Goal: Information Seeking & Learning: Learn about a topic

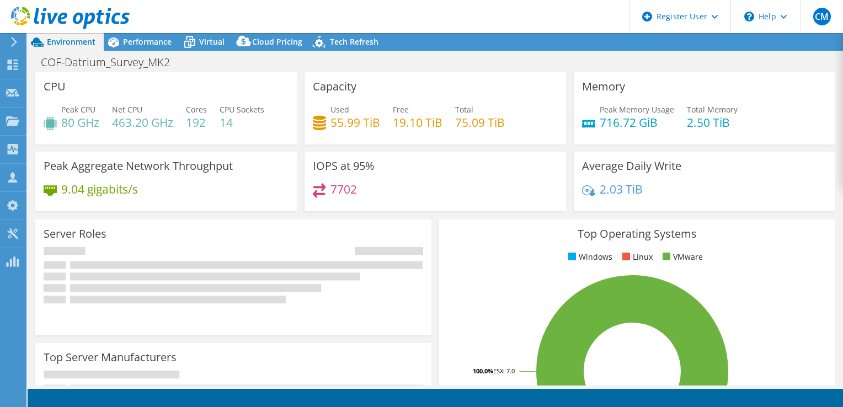
select select "USWest"
select select "USD"
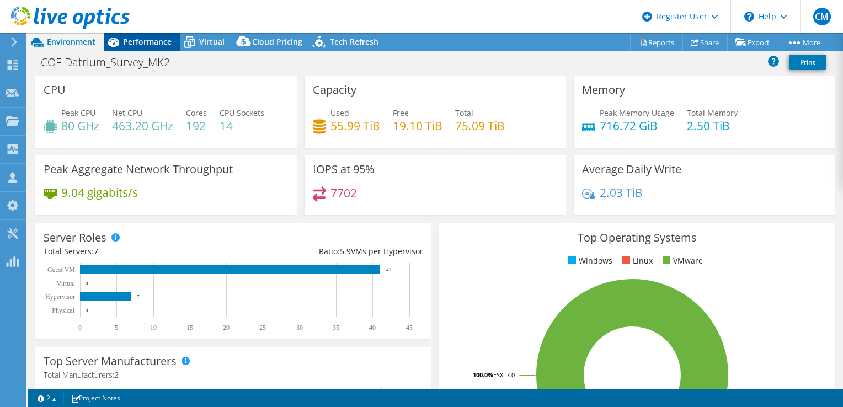
click at [135, 47] on div "Performance" at bounding box center [142, 42] width 76 height 18
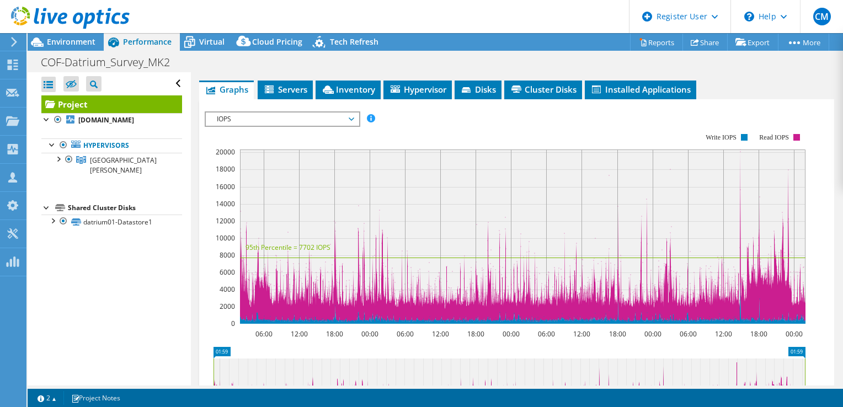
scroll to position [221, 0]
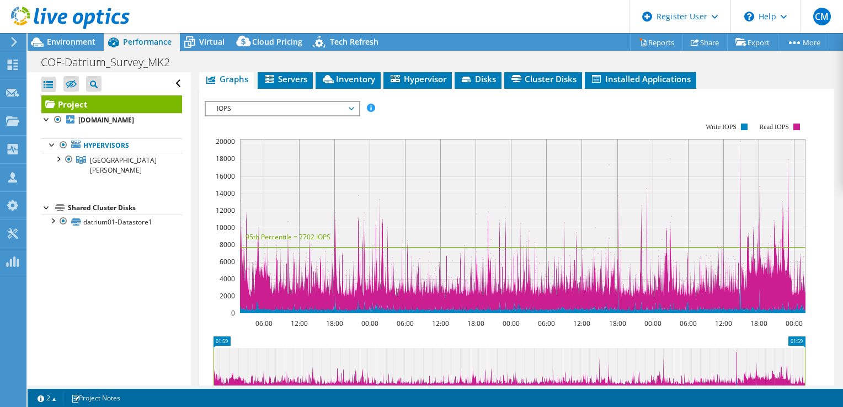
click at [280, 115] on span "IOPS" at bounding box center [282, 108] width 142 height 13
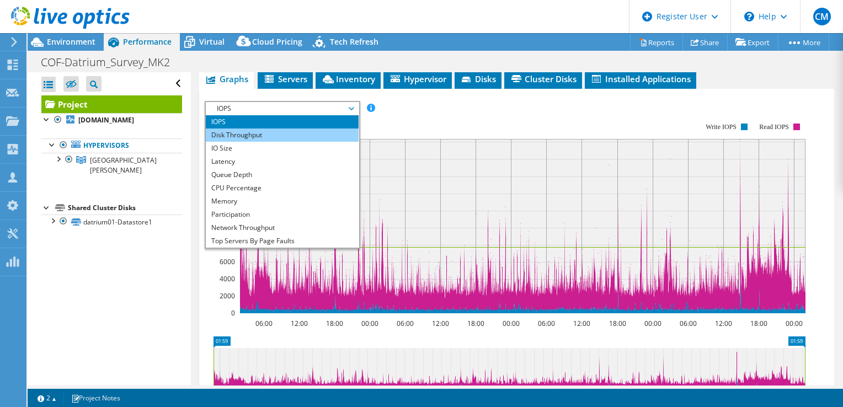
click at [266, 142] on li "Disk Throughput" at bounding box center [282, 135] width 153 height 13
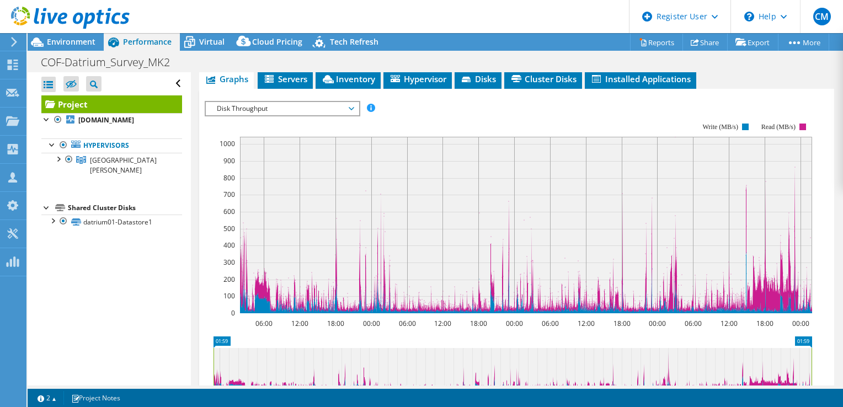
click at [355, 115] on span "Disk Throughput" at bounding box center [282, 108] width 153 height 13
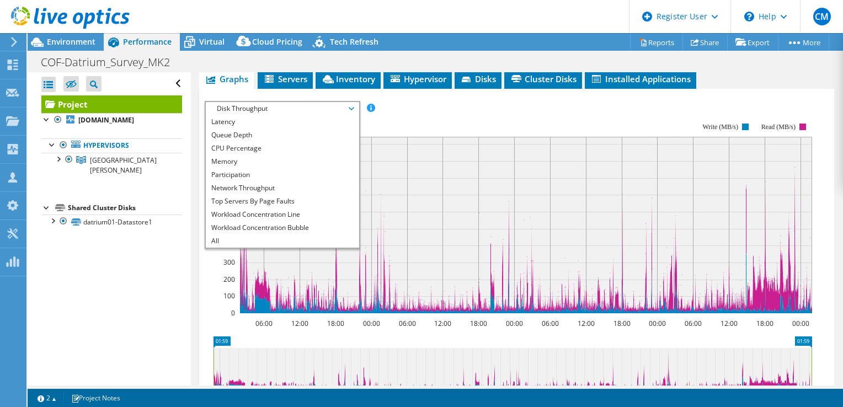
scroll to position [0, 0]
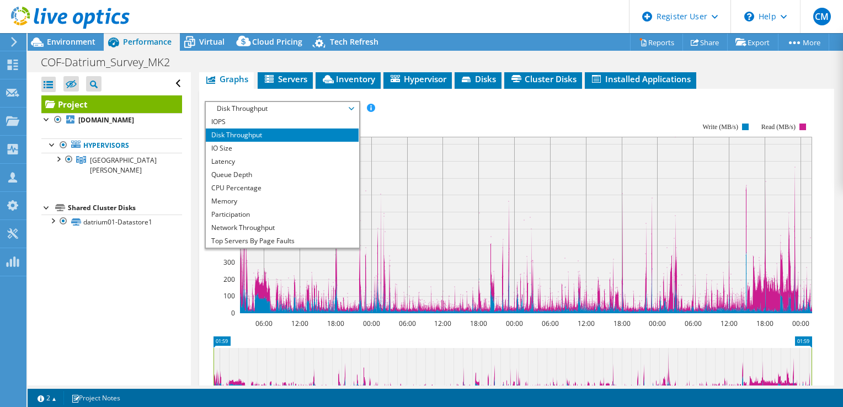
click at [411, 132] on rect at bounding box center [509, 218] width 608 height 221
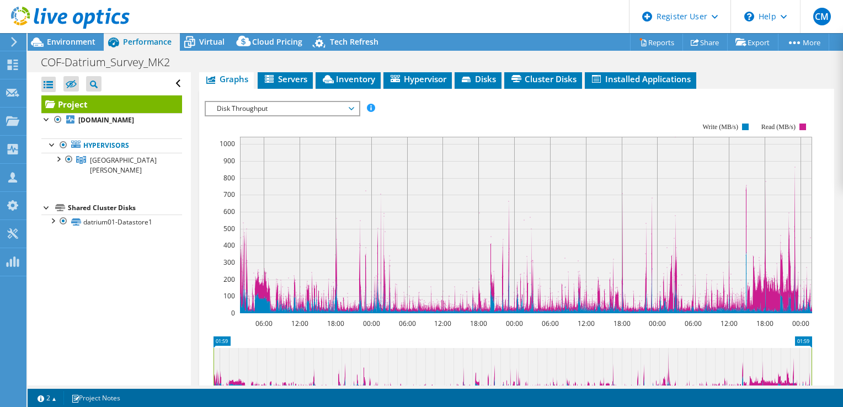
click at [417, 129] on rect at bounding box center [509, 218] width 608 height 221
click at [548, 84] on span "Cluster Disks" at bounding box center [543, 78] width 67 height 11
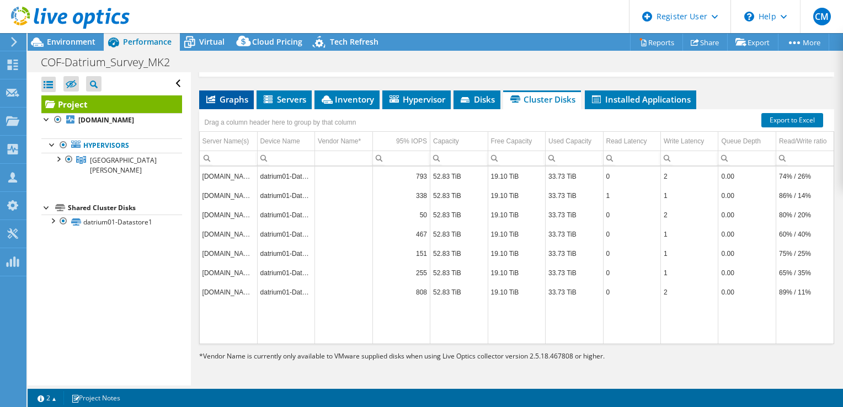
click at [242, 99] on span "Graphs" at bounding box center [227, 99] width 44 height 11
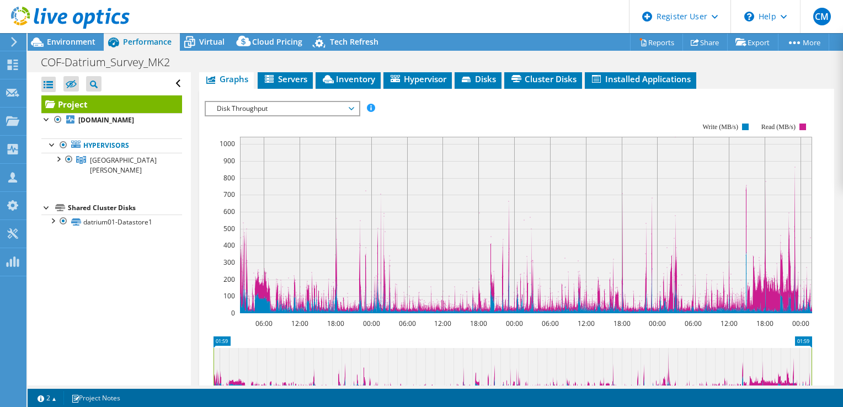
click at [287, 115] on span "Disk Throughput" at bounding box center [282, 108] width 142 height 13
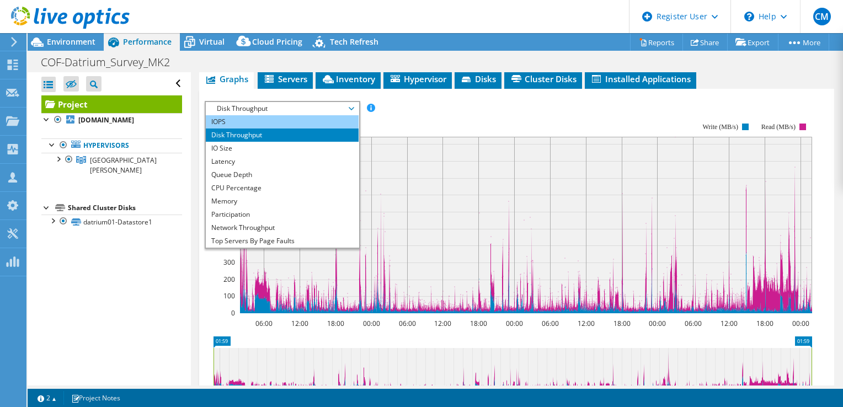
click at [242, 129] on li "IOPS" at bounding box center [282, 121] width 153 height 13
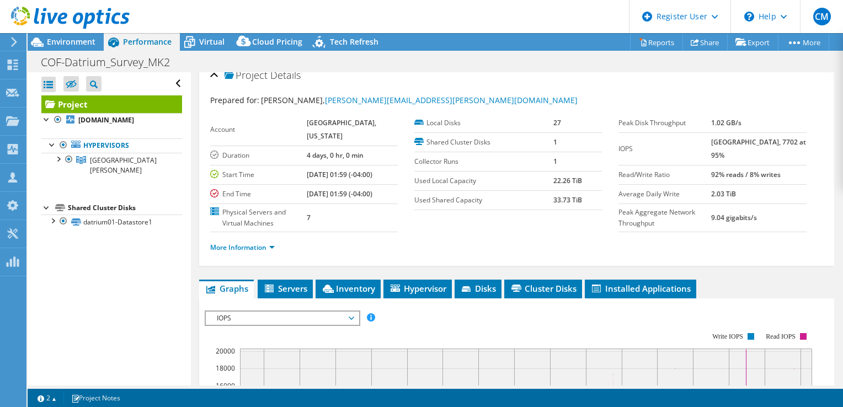
scroll to position [0, 0]
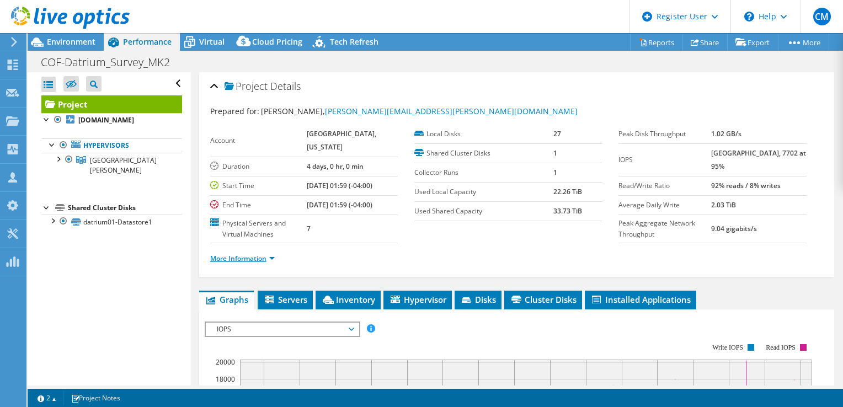
click at [239, 263] on link "More Information" at bounding box center [242, 258] width 65 height 9
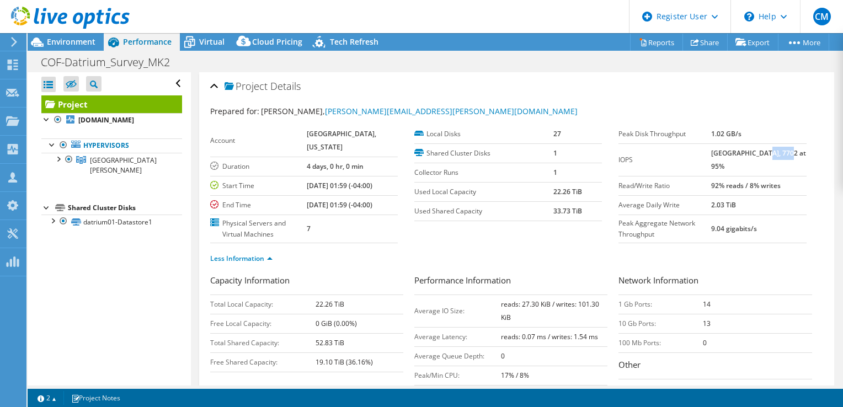
drag, startPoint x: 768, startPoint y: 151, endPoint x: 793, endPoint y: 150, distance: 24.3
click at [793, 150] on td "[GEOGRAPHIC_DATA], 7702 at 95%" at bounding box center [759, 160] width 95 height 33
drag, startPoint x: 793, startPoint y: 150, endPoint x: 777, endPoint y: 156, distance: 17.1
click at [777, 156] on td "[GEOGRAPHIC_DATA], 7702 at 95%" at bounding box center [759, 160] width 95 height 33
drag, startPoint x: 720, startPoint y: 152, endPoint x: 764, endPoint y: 156, distance: 44.3
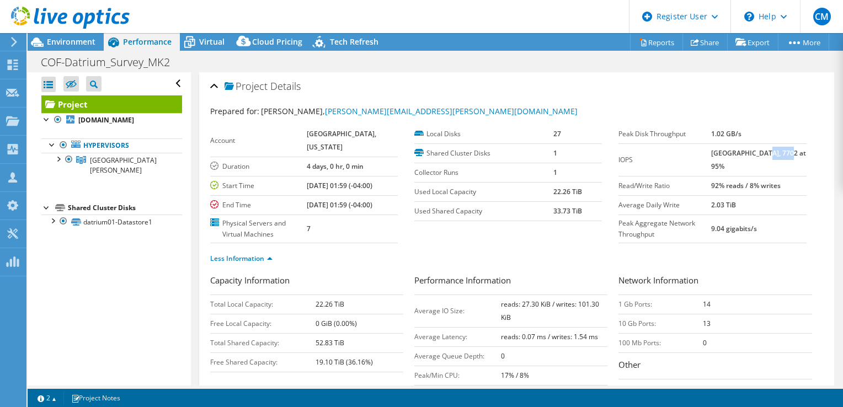
click at [764, 156] on tr "IOPS 20348 at [GEOGRAPHIC_DATA], 7702 at 95%" at bounding box center [713, 160] width 188 height 33
click at [764, 156] on b "[GEOGRAPHIC_DATA], 7702 at 95%" at bounding box center [759, 159] width 95 height 23
click at [771, 153] on b "[GEOGRAPHIC_DATA], 7702 at 95%" at bounding box center [759, 159] width 95 height 23
drag, startPoint x: 769, startPoint y: 152, endPoint x: 783, endPoint y: 166, distance: 19.9
click at [783, 166] on td "[GEOGRAPHIC_DATA], 7702 at 95%" at bounding box center [759, 160] width 95 height 33
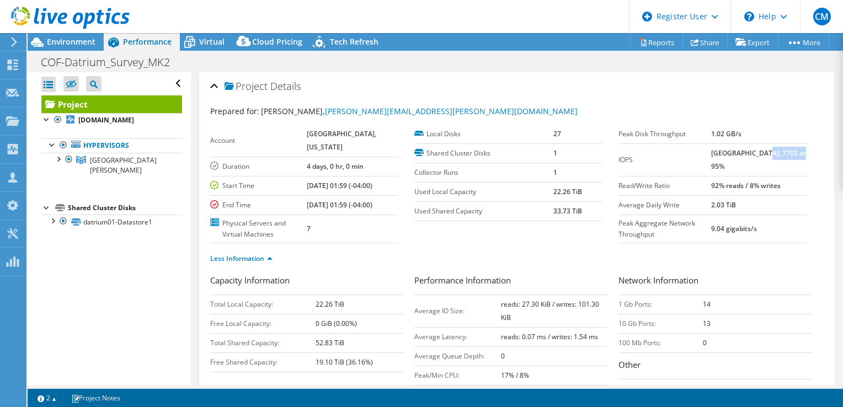
click at [783, 166] on td "[GEOGRAPHIC_DATA], 7702 at 95%" at bounding box center [759, 160] width 95 height 33
click at [766, 150] on b "[GEOGRAPHIC_DATA], 7702 at 95%" at bounding box center [759, 159] width 95 height 23
drag, startPoint x: 771, startPoint y: 151, endPoint x: 784, endPoint y: 151, distance: 13.8
click at [784, 151] on b "[GEOGRAPHIC_DATA], 7702 at 95%" at bounding box center [759, 159] width 95 height 23
click at [782, 153] on b "[GEOGRAPHIC_DATA], 7702 at 95%" at bounding box center [759, 159] width 95 height 23
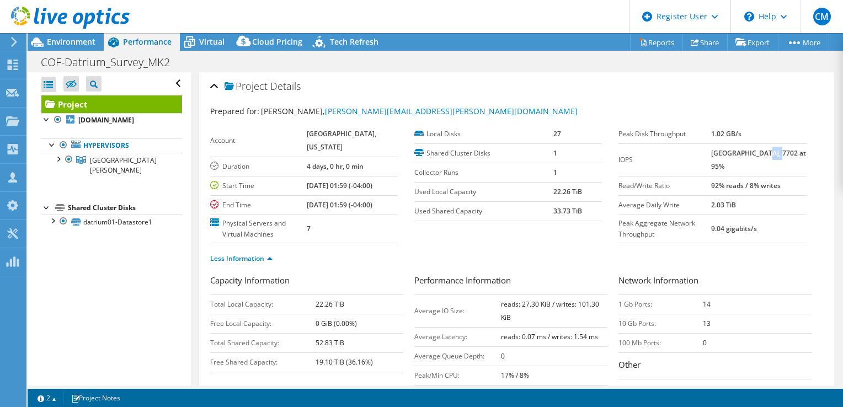
drag, startPoint x: 720, startPoint y: 151, endPoint x: 739, endPoint y: 153, distance: 18.9
click at [739, 153] on tr "IOPS 20348 at [GEOGRAPHIC_DATA], 7702 at 95%" at bounding box center [713, 160] width 188 height 33
drag, startPoint x: 739, startPoint y: 153, endPoint x: 750, endPoint y: 173, distance: 22.3
click at [750, 173] on td "[GEOGRAPHIC_DATA], 7702 at 95%" at bounding box center [759, 160] width 95 height 33
drag, startPoint x: 714, startPoint y: 152, endPoint x: 799, endPoint y: 153, distance: 85.6
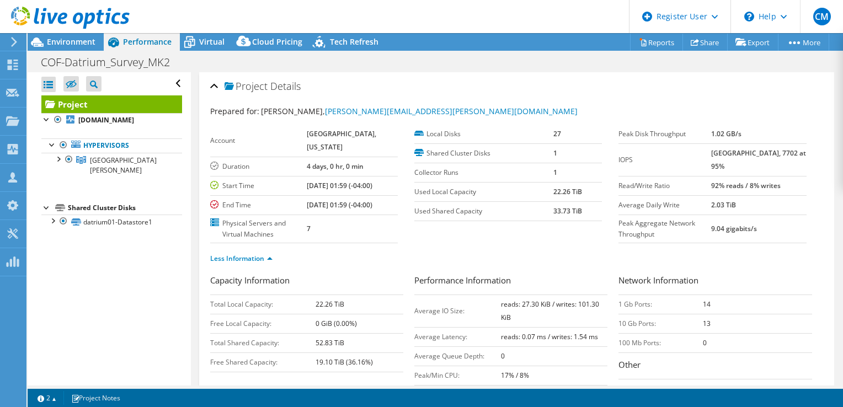
click at [799, 153] on div "Peak Disk Throughput 1.02 GB/s IOPS 20348 at [GEOGRAPHIC_DATA], 7702 at 95% Rea…" at bounding box center [721, 184] width 204 height 119
drag, startPoint x: 799, startPoint y: 153, endPoint x: 785, endPoint y: 153, distance: 14.4
click at [785, 153] on b "[GEOGRAPHIC_DATA], 7702 at 95%" at bounding box center [759, 159] width 95 height 23
click at [771, 154] on b "[GEOGRAPHIC_DATA], 7702 at 95%" at bounding box center [759, 159] width 95 height 23
drag, startPoint x: 722, startPoint y: 134, endPoint x: 753, endPoint y: 135, distance: 30.9
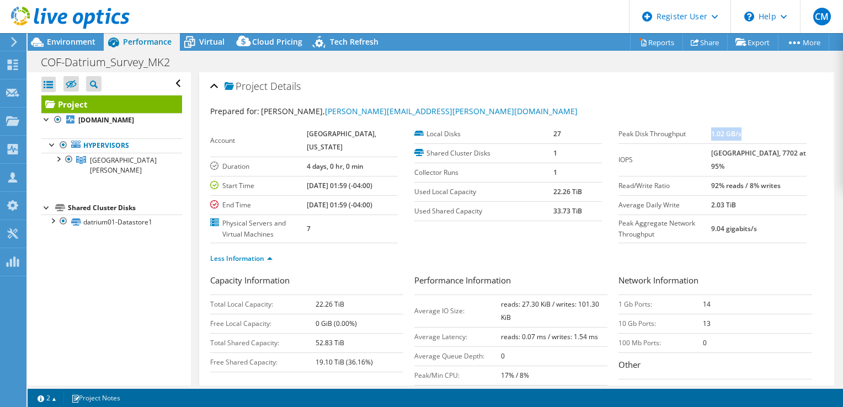
click at [753, 135] on td "1.02 GB/s" at bounding box center [759, 134] width 95 height 19
drag, startPoint x: 722, startPoint y: 153, endPoint x: 765, endPoint y: 150, distance: 43.1
click at [765, 150] on b "[GEOGRAPHIC_DATA], 7702 at 95%" at bounding box center [759, 159] width 95 height 23
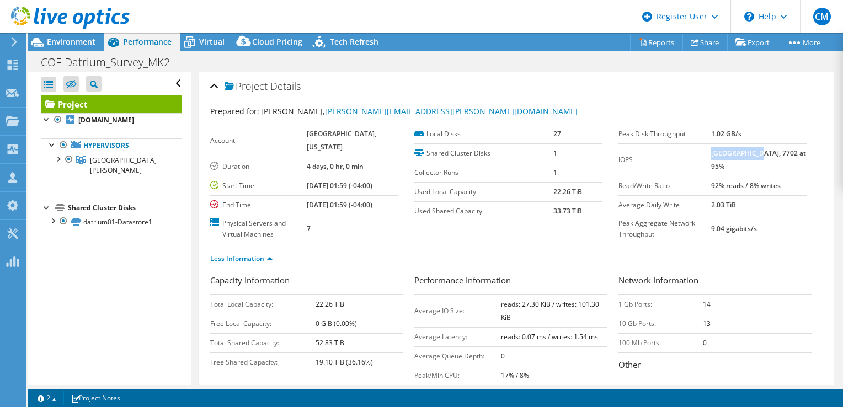
drag, startPoint x: 765, startPoint y: 150, endPoint x: 754, endPoint y: 134, distance: 19.9
click at [754, 134] on tr "Peak Disk Throughput 1.02 GB/s" at bounding box center [713, 134] width 188 height 19
drag, startPoint x: 754, startPoint y: 134, endPoint x: 748, endPoint y: 131, distance: 5.9
click at [742, 131] on b "1.02 GB/s" at bounding box center [727, 133] width 30 height 9
click at [221, 83] on h2 "Project Details" at bounding box center [255, 86] width 91 height 22
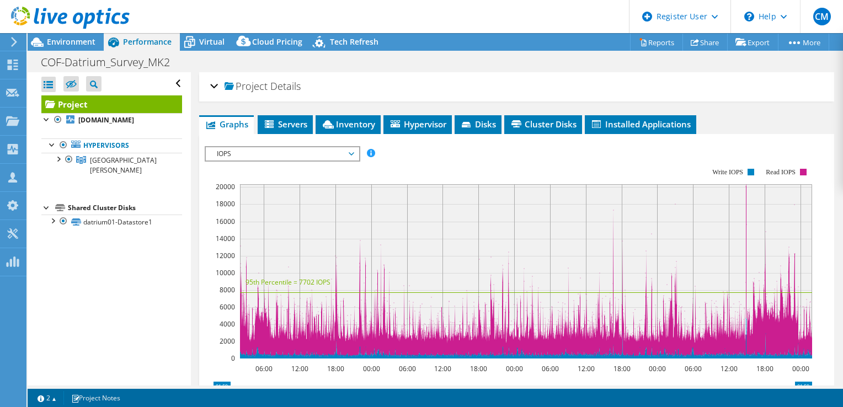
click at [309, 147] on span "IOPS" at bounding box center [282, 153] width 142 height 13
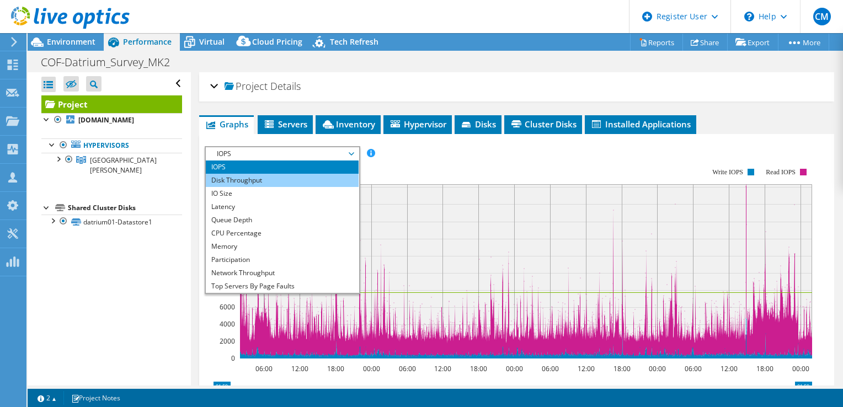
click at [285, 177] on li "Disk Throughput" at bounding box center [282, 180] width 153 height 13
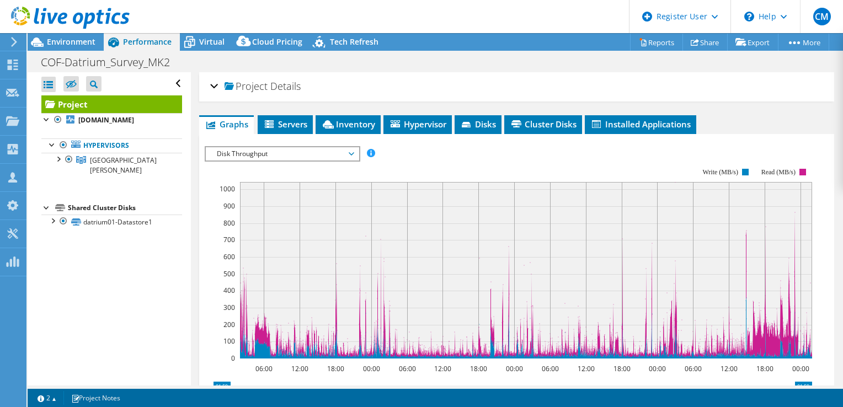
click at [292, 155] on span "Disk Throughput" at bounding box center [282, 153] width 142 height 13
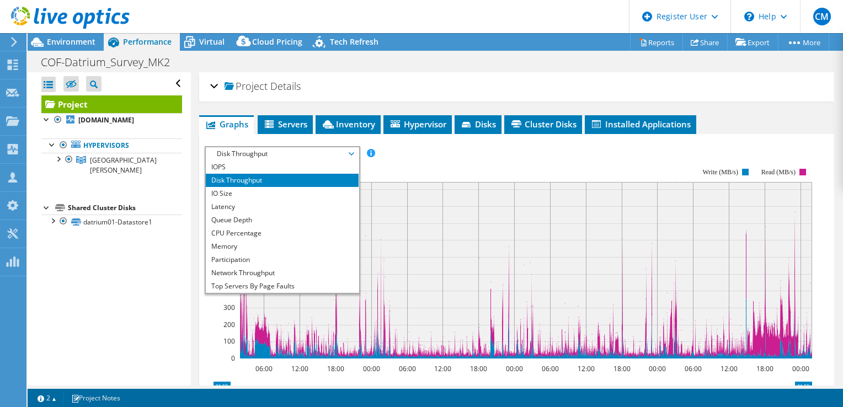
click at [456, 167] on rect at bounding box center [509, 263] width 608 height 221
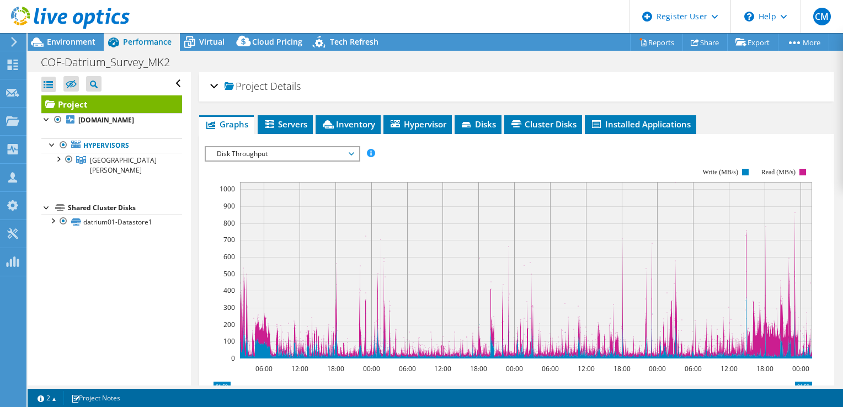
click at [420, 158] on rect at bounding box center [509, 263] width 608 height 221
click at [212, 89] on div "Project Details" at bounding box center [516, 87] width 613 height 24
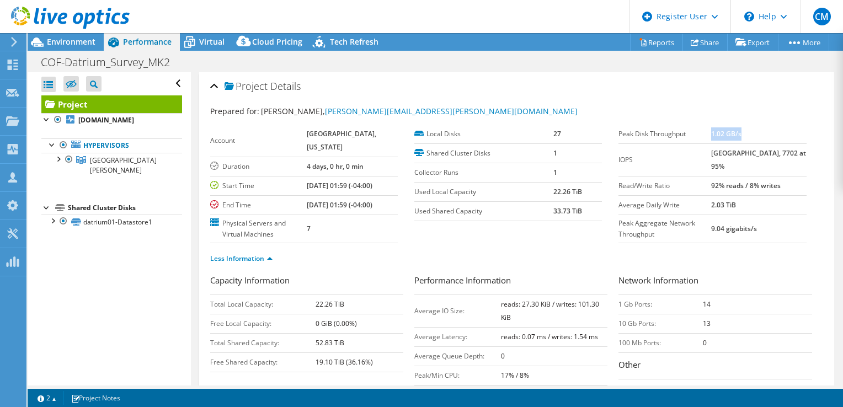
drag, startPoint x: 722, startPoint y: 131, endPoint x: 760, endPoint y: 131, distance: 37.5
click at [760, 131] on td "1.02 GB/s" at bounding box center [759, 134] width 95 height 19
drag, startPoint x: 759, startPoint y: 131, endPoint x: 745, endPoint y: 129, distance: 14.5
click at [745, 129] on td "1.02 GB/s" at bounding box center [759, 134] width 95 height 19
click at [728, 131] on b "1.02 GB/s" at bounding box center [727, 133] width 30 height 9
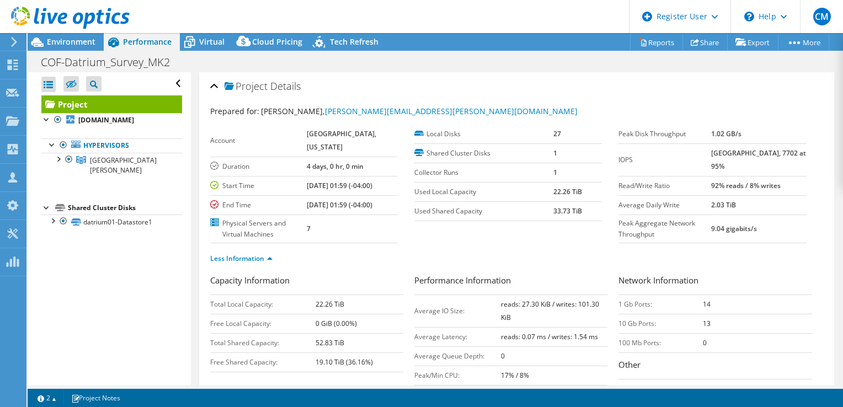
drag, startPoint x: 719, startPoint y: 135, endPoint x: 761, endPoint y: 134, distance: 42.5
click at [761, 134] on tr "Peak Disk Throughput 1.02 GB/s" at bounding box center [713, 134] width 188 height 19
drag, startPoint x: 616, startPoint y: 132, endPoint x: 768, endPoint y: 134, distance: 152.4
click at [768, 134] on tr "Peak Disk Throughput 1.02 GB/s" at bounding box center [713, 134] width 188 height 19
click at [768, 134] on td "1.02 GB/s" at bounding box center [759, 134] width 95 height 19
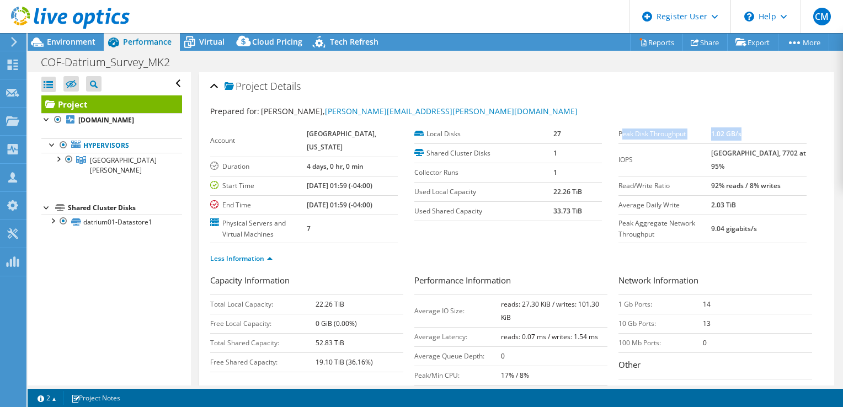
click at [768, 134] on td "1.02 GB/s" at bounding box center [759, 134] width 95 height 19
drag, startPoint x: 720, startPoint y: 151, endPoint x: 739, endPoint y: 153, distance: 19.0
click at [739, 153] on tr "IOPS 20348 at [GEOGRAPHIC_DATA], 7702 at 95%" at bounding box center [713, 160] width 188 height 33
drag, startPoint x: 719, startPoint y: 136, endPoint x: 752, endPoint y: 160, distance: 41.1
click at [752, 160] on tbody "Peak Disk Throughput 1.02 GB/s IOPS 20348 at [GEOGRAPHIC_DATA], 7702 at 95% Rea…" at bounding box center [713, 184] width 188 height 119
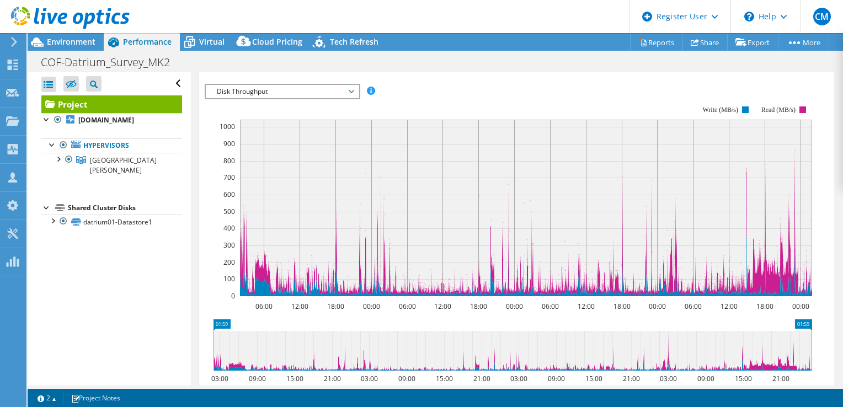
scroll to position [442, 0]
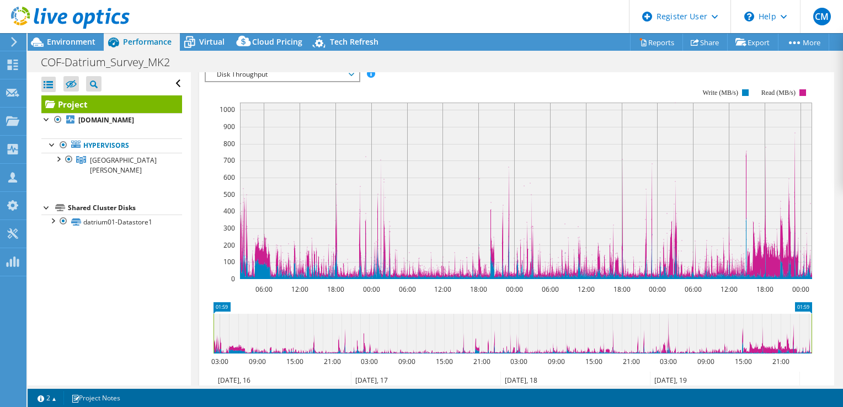
click at [343, 81] on span "Disk Throughput" at bounding box center [282, 74] width 142 height 13
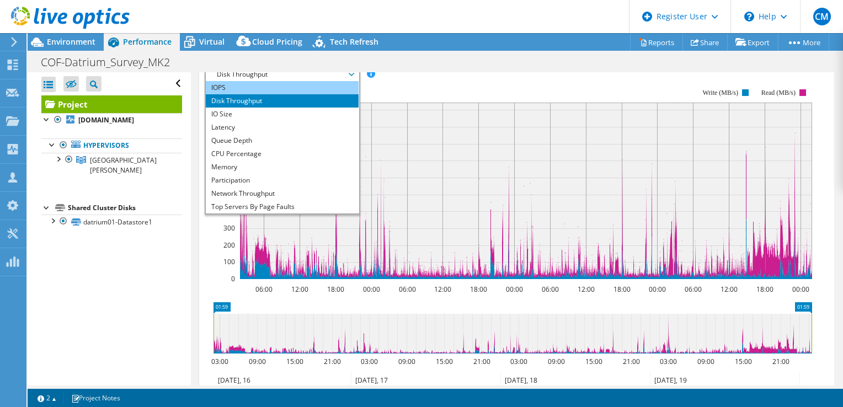
click at [249, 94] on li "IOPS" at bounding box center [282, 87] width 153 height 13
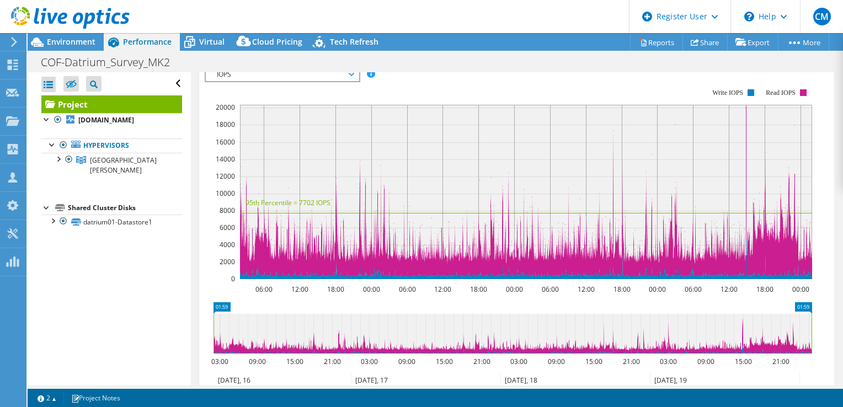
click at [343, 81] on span "IOPS" at bounding box center [282, 74] width 142 height 13
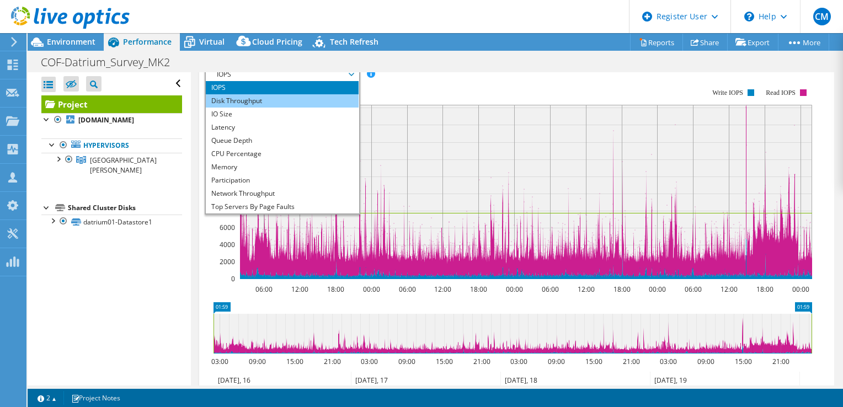
click at [267, 108] on li "Disk Throughput" at bounding box center [282, 100] width 153 height 13
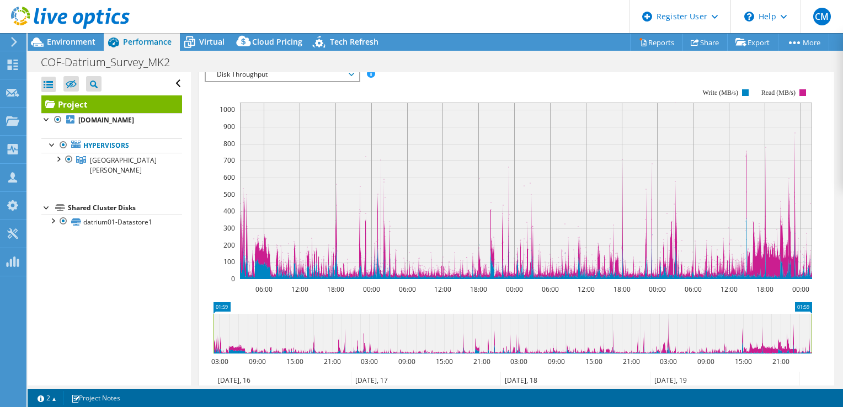
click at [331, 81] on span "Disk Throughput" at bounding box center [282, 74] width 142 height 13
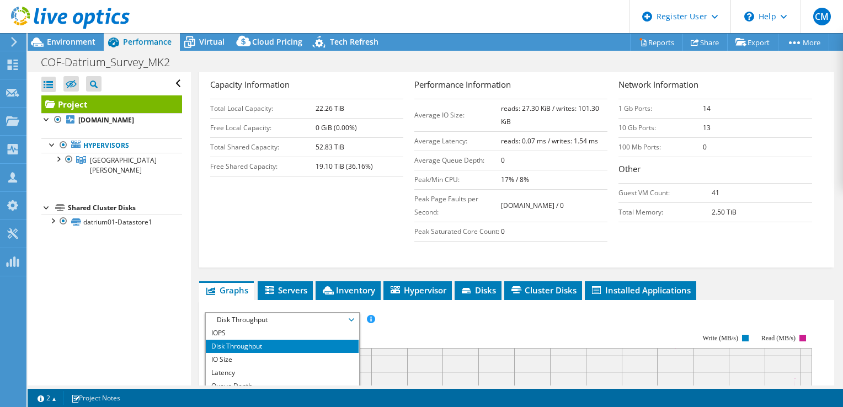
scroll to position [166, 0]
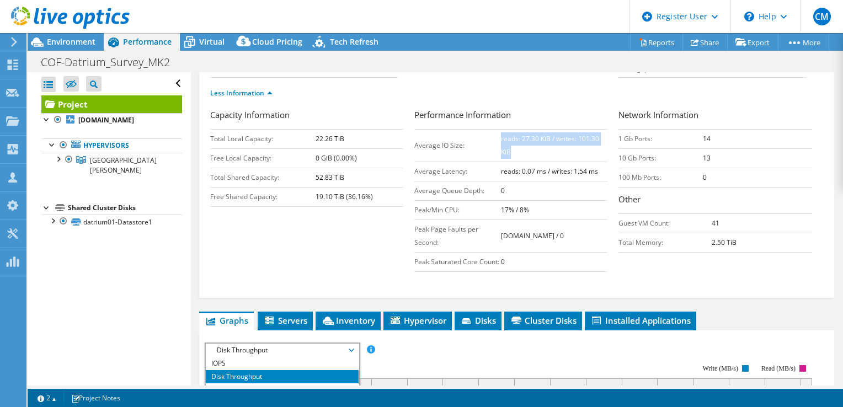
drag, startPoint x: 496, startPoint y: 149, endPoint x: 575, endPoint y: 162, distance: 80.0
click at [575, 162] on td "reads: 27.30 KiB / writes: 101.30 KiB" at bounding box center [554, 145] width 107 height 33
drag, startPoint x: 575, startPoint y: 162, endPoint x: 565, endPoint y: 152, distance: 14.8
click at [565, 152] on b "reads: 27.30 KiB / writes: 101.30 KiB" at bounding box center [550, 145] width 98 height 23
click at [563, 153] on b "reads: 27.30 KiB / writes: 101.30 KiB" at bounding box center [550, 145] width 98 height 23
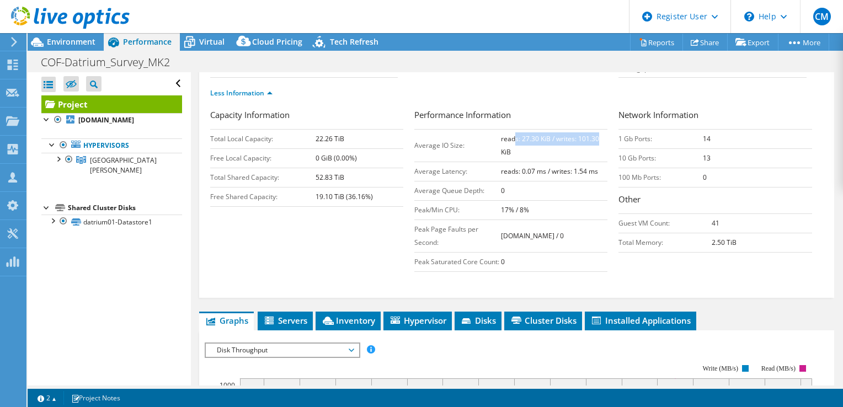
drag, startPoint x: 538, startPoint y: 150, endPoint x: 596, endPoint y: 153, distance: 58.1
click at [596, 153] on td "reads: 27.30 KiB / writes: 101.30 KiB" at bounding box center [554, 145] width 107 height 33
click at [595, 153] on td "reads: 27.30 KiB / writes: 101.30 KiB" at bounding box center [554, 145] width 107 height 33
click at [538, 154] on b "reads: 27.30 KiB / writes: 101.30 KiB" at bounding box center [550, 145] width 98 height 23
drag, startPoint x: 571, startPoint y: 149, endPoint x: 598, endPoint y: 151, distance: 27.1
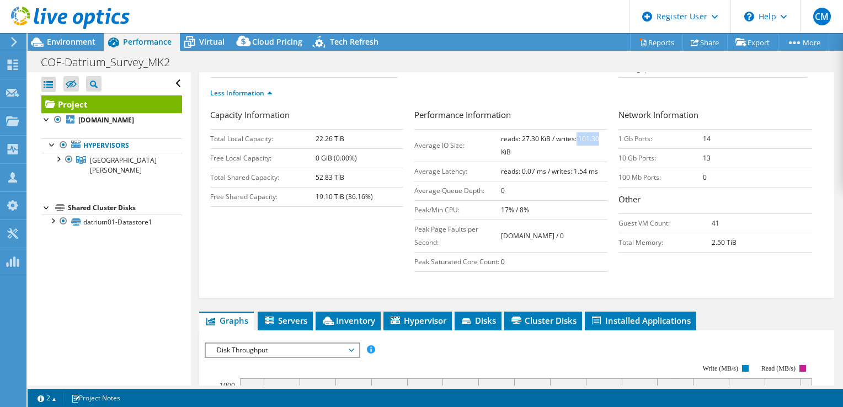
click at [598, 151] on td "reads: 27.30 KiB / writes: 101.30 KiB" at bounding box center [554, 145] width 107 height 33
drag, startPoint x: 598, startPoint y: 151, endPoint x: 541, endPoint y: 152, distance: 56.9
click at [541, 152] on b "reads: 27.30 KiB / writes: 101.30 KiB" at bounding box center [550, 145] width 98 height 23
drag, startPoint x: 541, startPoint y: 152, endPoint x: 537, endPoint y: 158, distance: 8.3
click at [537, 158] on td "reads: 27.30 KiB / writes: 101.30 KiB" at bounding box center [554, 145] width 107 height 33
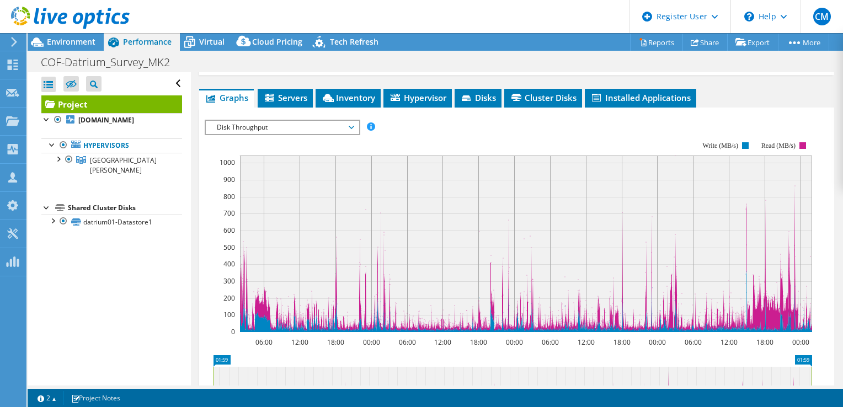
scroll to position [386, 0]
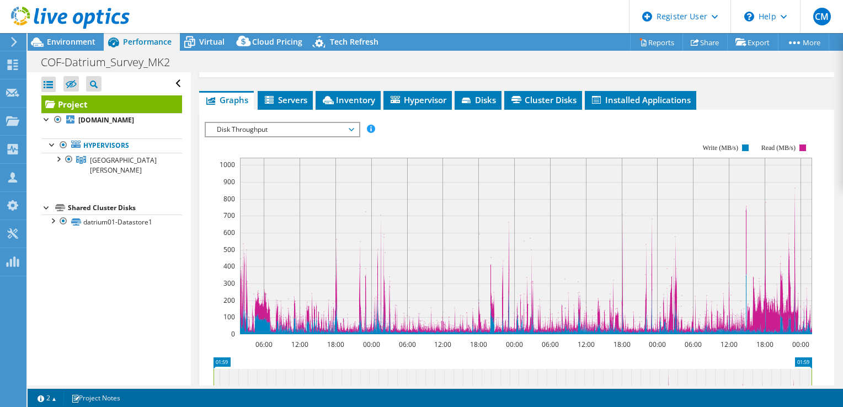
click at [346, 136] on span "Disk Throughput" at bounding box center [282, 129] width 142 height 13
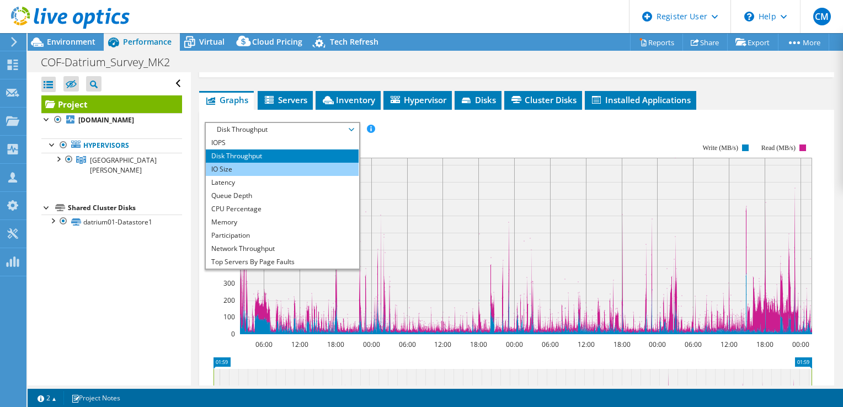
click at [252, 176] on li "IO Size" at bounding box center [282, 169] width 153 height 13
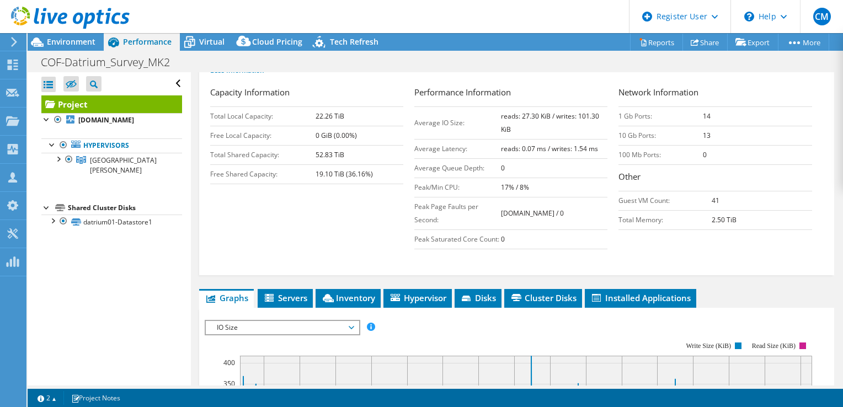
scroll to position [221, 0]
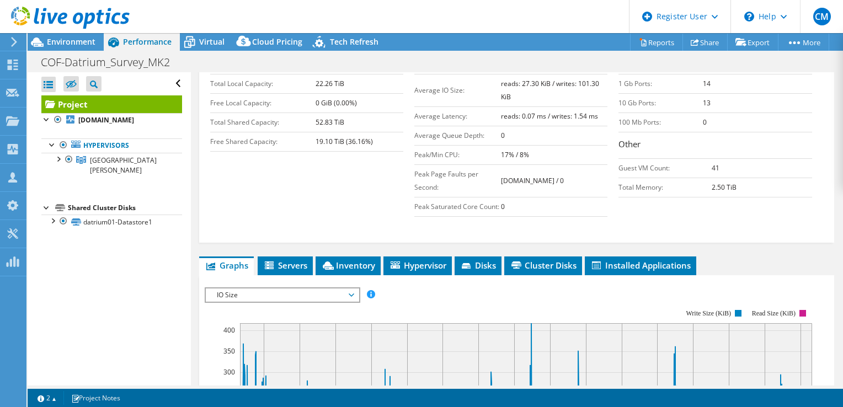
click at [311, 302] on span "IO Size" at bounding box center [282, 295] width 142 height 13
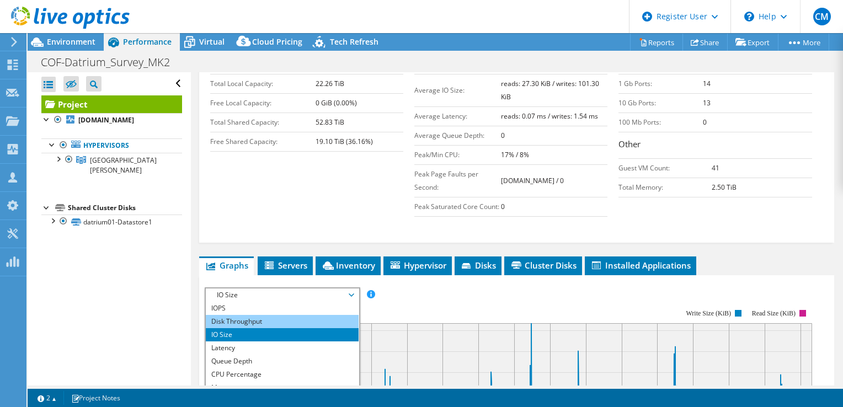
click at [241, 328] on li "Disk Throughput" at bounding box center [282, 321] width 153 height 13
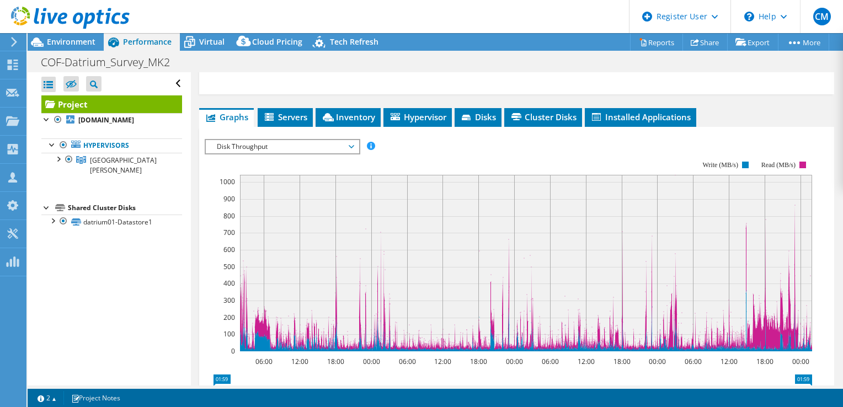
scroll to position [386, 0]
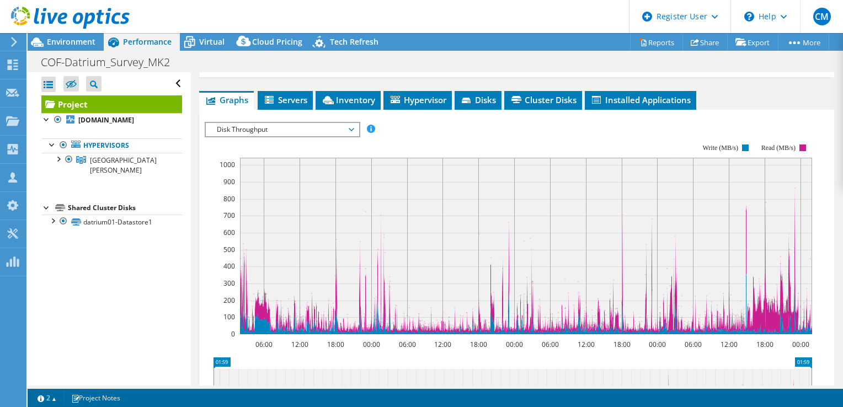
click at [345, 136] on span "Disk Throughput" at bounding box center [282, 129] width 142 height 13
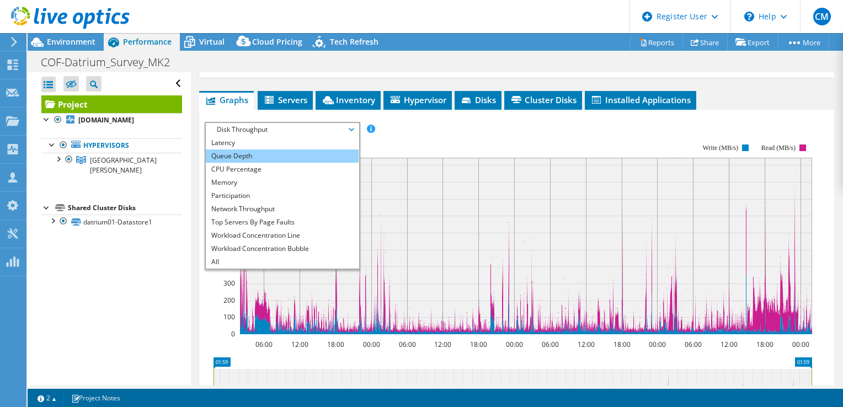
scroll to position [0, 0]
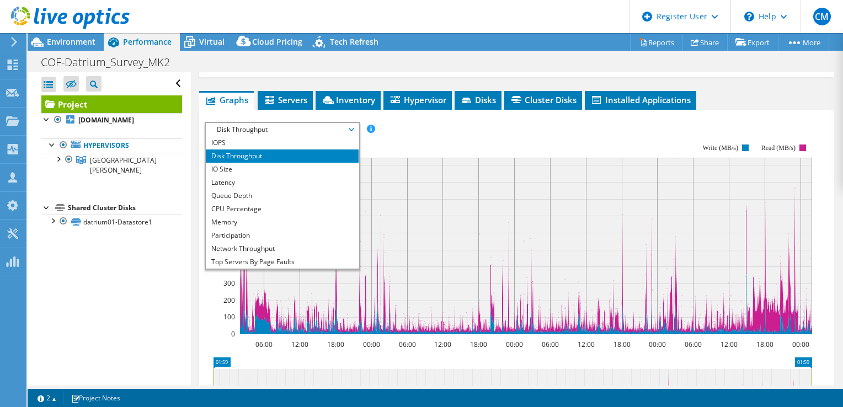
click at [408, 171] on rect at bounding box center [509, 239] width 608 height 221
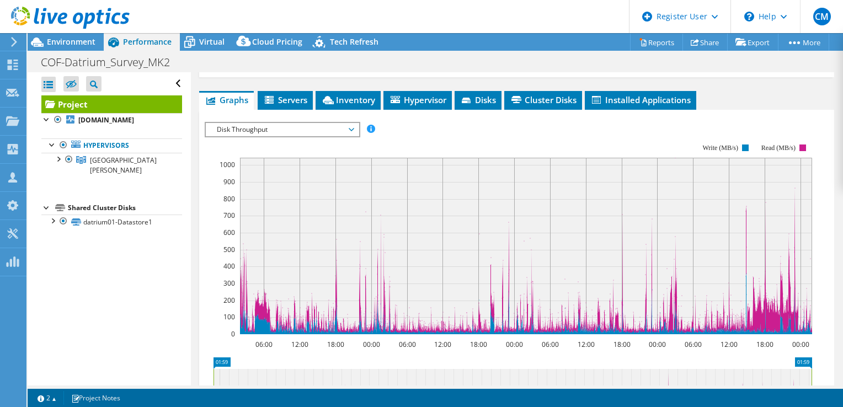
click at [412, 160] on rect at bounding box center [509, 239] width 608 height 221
drag, startPoint x: 225, startPoint y: 323, endPoint x: 232, endPoint y: 325, distance: 7.4
click at [232, 305] on text "200" at bounding box center [230, 300] width 12 height 9
drag, startPoint x: 224, startPoint y: 326, endPoint x: 230, endPoint y: 327, distance: 6.7
click at [230, 305] on text "200" at bounding box center [230, 300] width 12 height 9
